Goal: Task Accomplishment & Management: Manage account settings

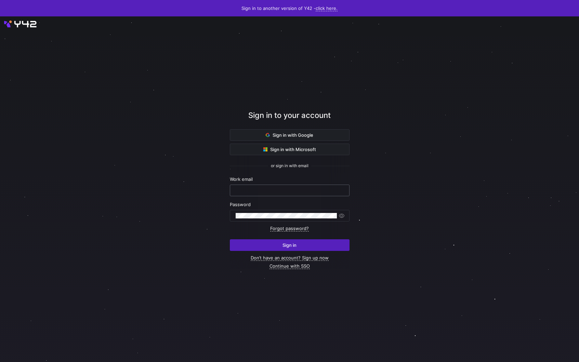
click at [324, 191] on input "text" at bounding box center [290, 190] width 108 height 5
type input "garrett@stackintegrated.com"
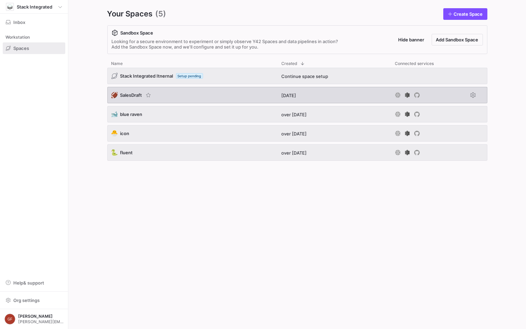
click at [132, 99] on div "🏈 SalesDraft" at bounding box center [192, 95] width 170 height 16
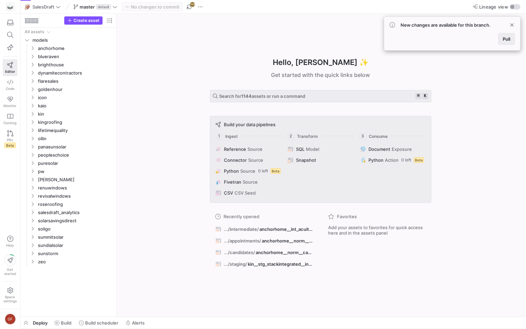
click at [508, 44] on div "New changes are available for this branch. Pull" at bounding box center [452, 33] width 137 height 34
click at [508, 43] on span at bounding box center [507, 39] width 16 height 11
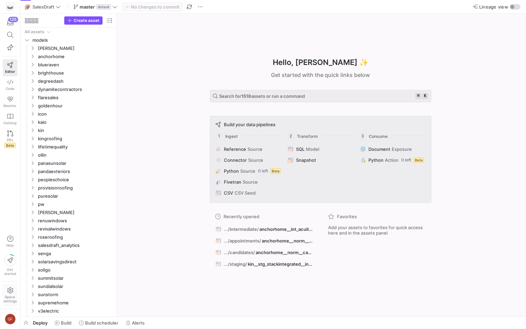
click at [11, 294] on span "Space settings" at bounding box center [9, 295] width 13 height 16
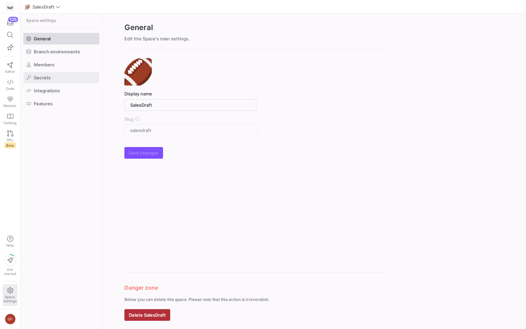
click at [66, 80] on span at bounding box center [62, 77] width 76 height 11
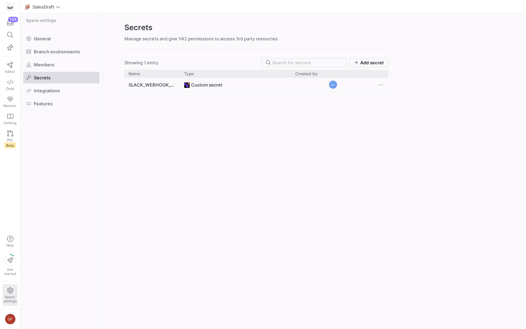
click at [66, 96] on div "General Branch environments Members Secrets Integrations Features" at bounding box center [62, 71] width 82 height 88
click at [66, 94] on span at bounding box center [62, 90] width 76 height 11
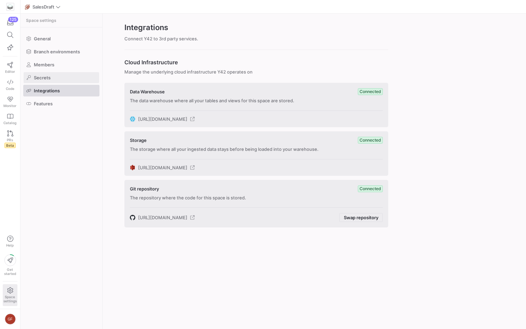
click at [64, 77] on span at bounding box center [62, 77] width 76 height 11
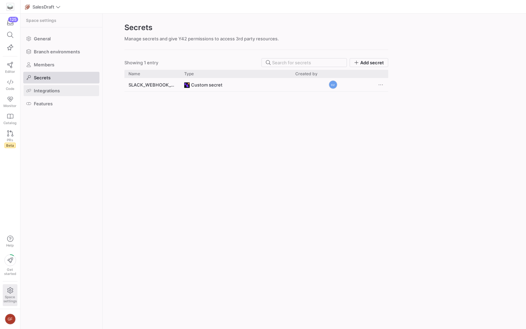
click at [66, 87] on span at bounding box center [62, 90] width 76 height 11
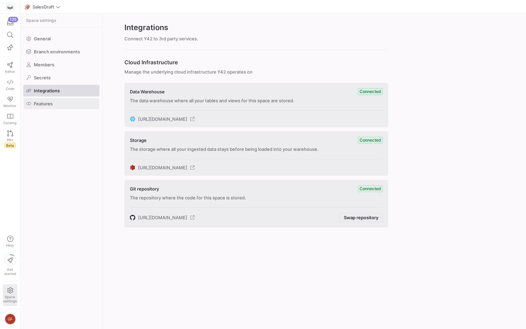
click at [69, 107] on span at bounding box center [62, 103] width 76 height 11
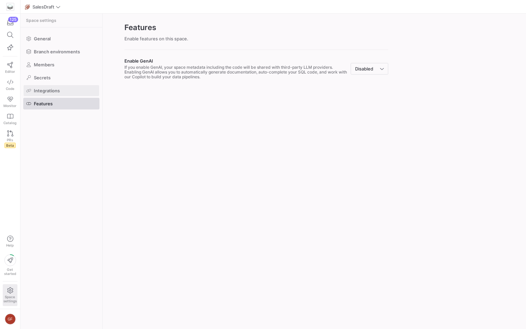
click at [66, 94] on span at bounding box center [62, 90] width 76 height 11
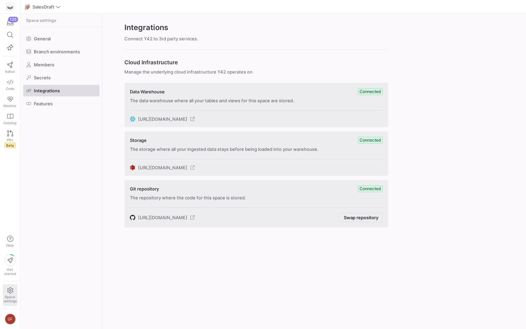
click at [195, 165] on icon at bounding box center [192, 167] width 5 height 5
